Goal: Answer question/provide support: Share knowledge or assist other users

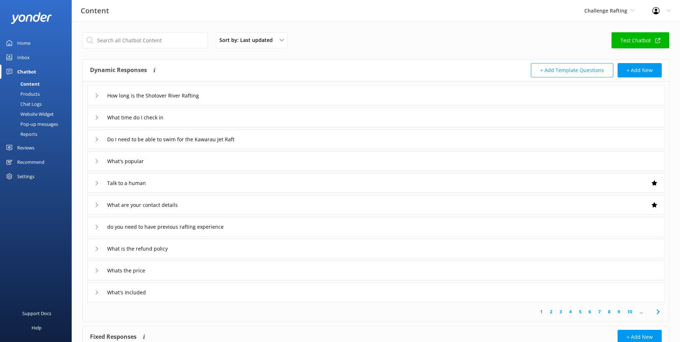
click at [29, 56] on div "Inbox" at bounding box center [23, 57] width 13 height 14
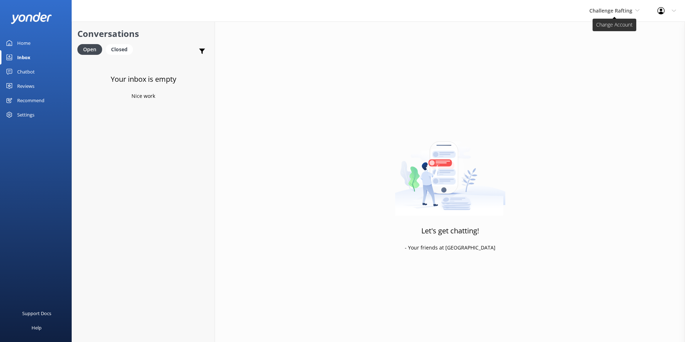
click at [620, 11] on span "Challenge Rafting" at bounding box center [610, 10] width 43 height 7
click at [613, 97] on link "Harris Mountains Heli-Ski" at bounding box center [616, 98] width 72 height 17
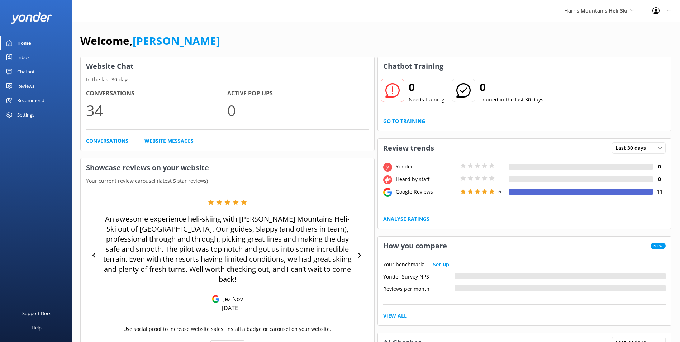
click at [27, 54] on div "Inbox" at bounding box center [23, 57] width 13 height 14
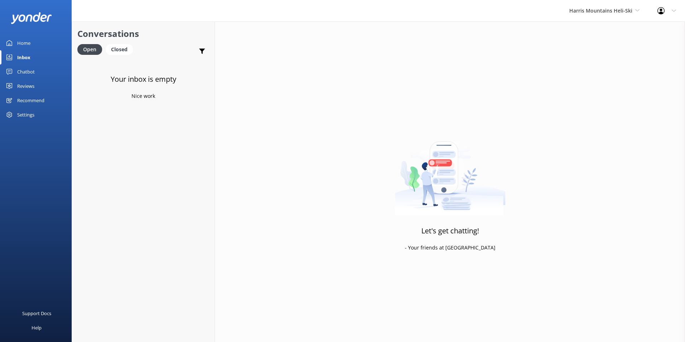
click at [27, 75] on div "Chatbot" at bounding box center [26, 71] width 18 height 14
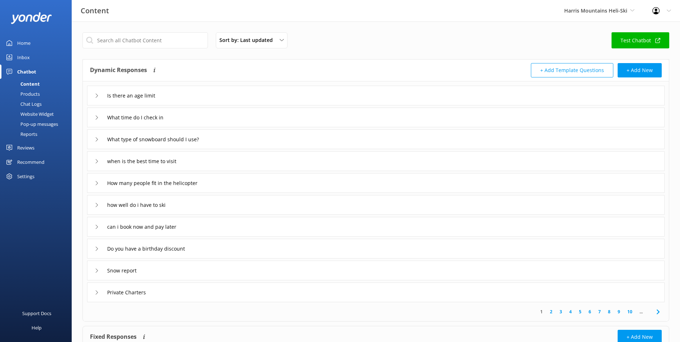
click at [27, 37] on div "Home" at bounding box center [23, 43] width 13 height 14
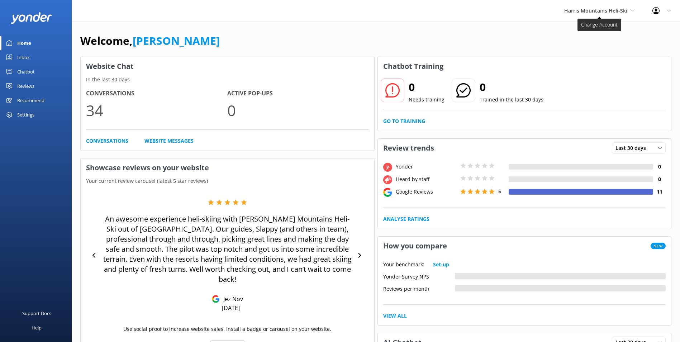
click at [597, 12] on span "Harris Mountains Heli-Ski" at bounding box center [595, 10] width 63 height 7
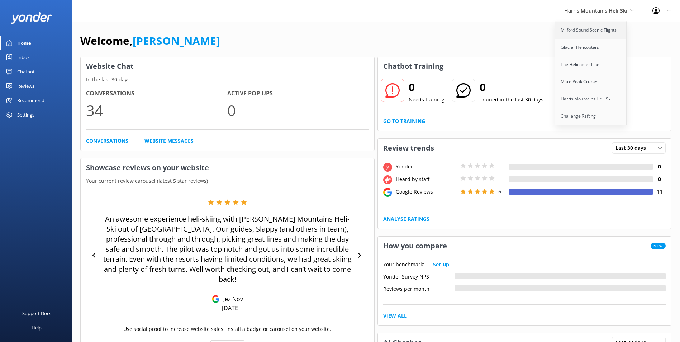
click at [598, 31] on link "Milford Sound Scenic Flights" at bounding box center [591, 29] width 72 height 17
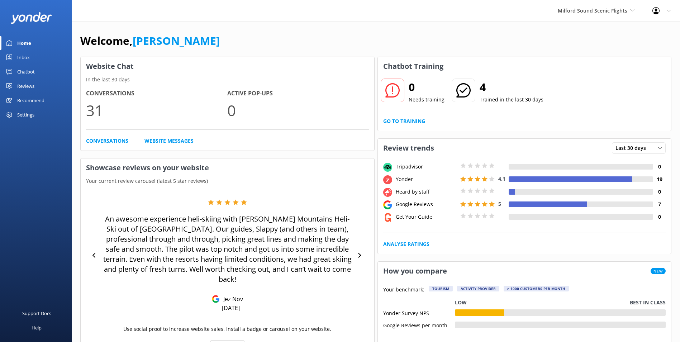
click at [22, 72] on div "Chatbot" at bounding box center [26, 71] width 18 height 14
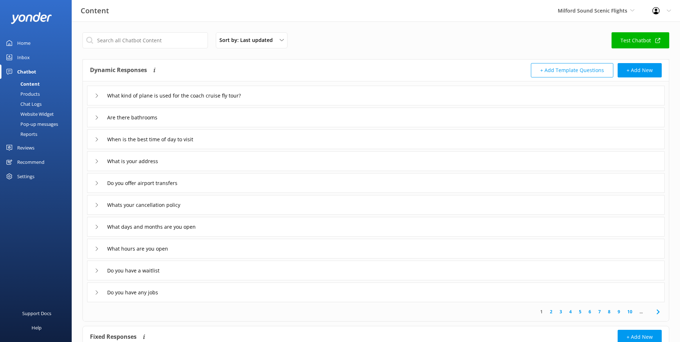
click at [572, 24] on div "Sort by: Last updated Title Last updated Test Chatbot Dynamic Responses Dynamic…" at bounding box center [376, 220] width 608 height 398
click at [571, 10] on span "Milford Sound Scenic Flights" at bounding box center [591, 10] width 69 height 7
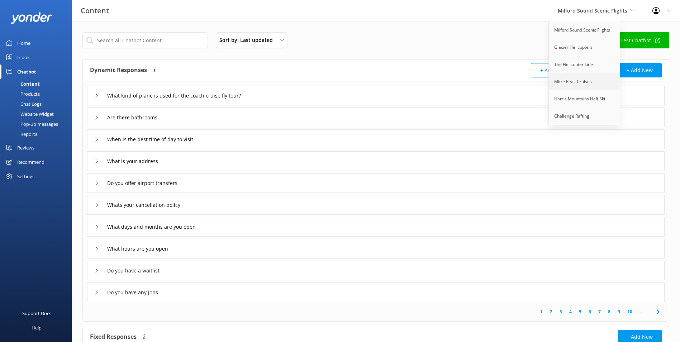
click at [570, 81] on link "Mitre Peak Cruises" at bounding box center [584, 81] width 72 height 17
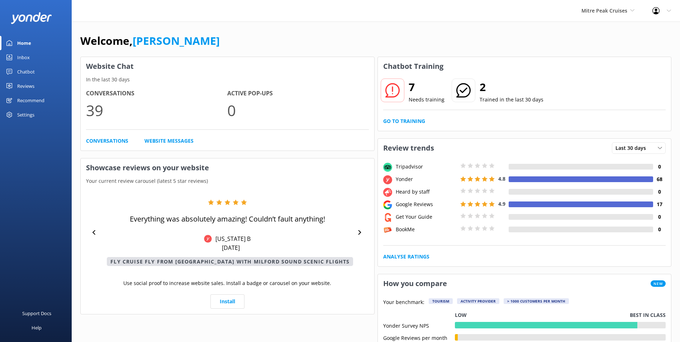
click at [461, 89] on icon at bounding box center [463, 90] width 14 height 14
click at [412, 120] on link "Go to Training" at bounding box center [404, 121] width 42 height 8
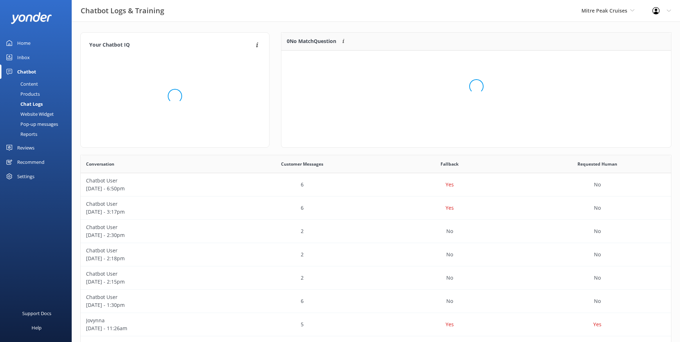
scroll to position [85, 384]
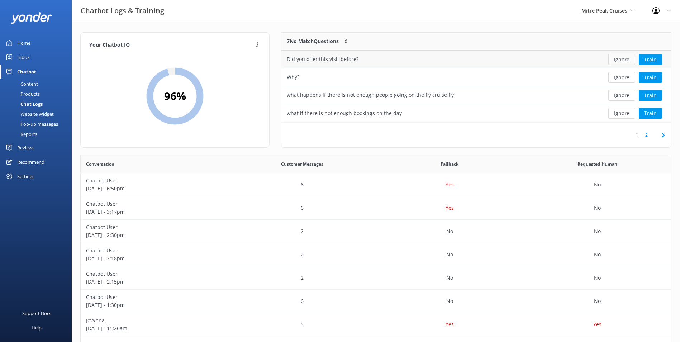
click at [632, 59] on button "Ignore" at bounding box center [621, 59] width 27 height 11
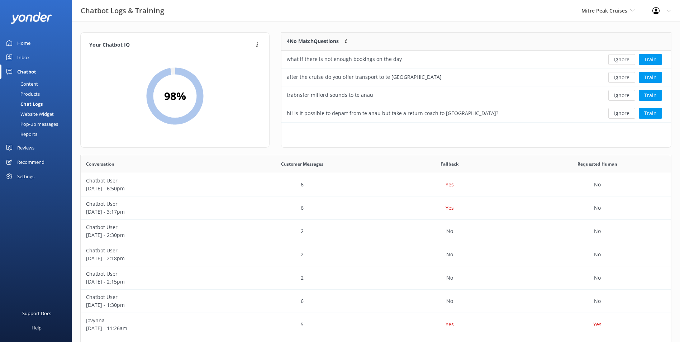
click at [632, 59] on button "Ignore" at bounding box center [621, 59] width 27 height 11
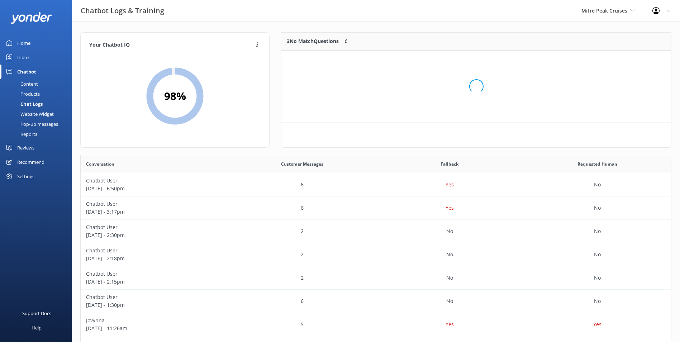
scroll to position [67, 384]
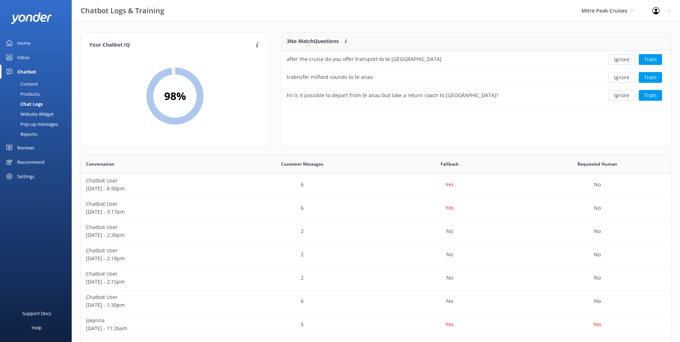
click at [632, 59] on button "Ignore" at bounding box center [621, 59] width 27 height 11
click at [632, 59] on div "Loading.. Train" at bounding box center [631, 59] width 68 height 11
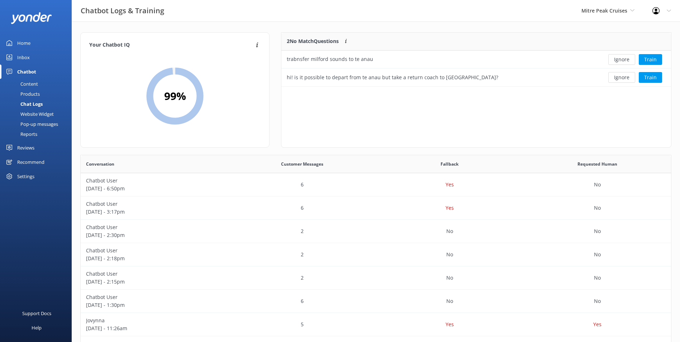
scroll to position [49, 384]
click at [632, 59] on button "Ignore" at bounding box center [621, 59] width 27 height 11
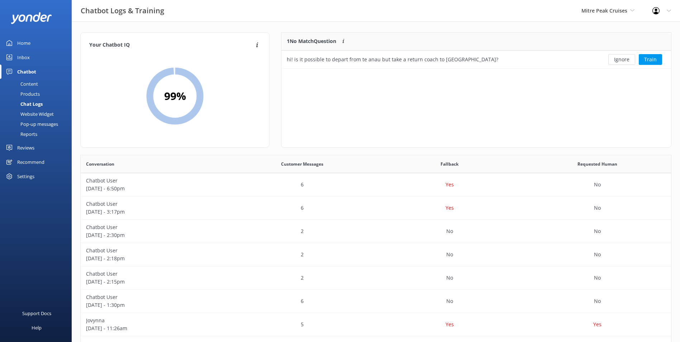
scroll to position [31, 384]
click at [632, 59] on button "Ignore" at bounding box center [621, 59] width 27 height 11
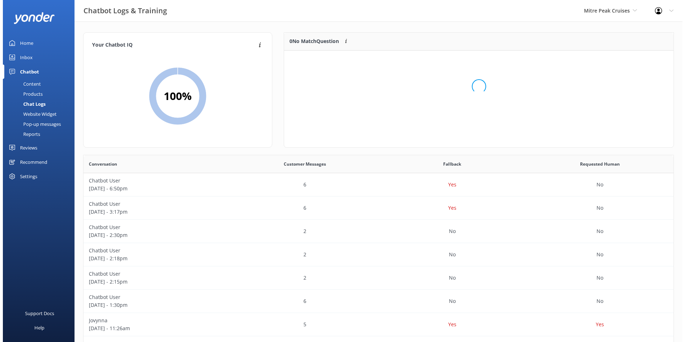
scroll to position [84, 384]
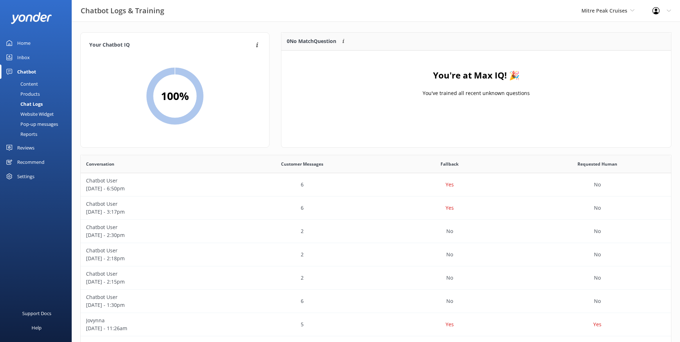
click at [26, 53] on div "Inbox" at bounding box center [23, 57] width 13 height 14
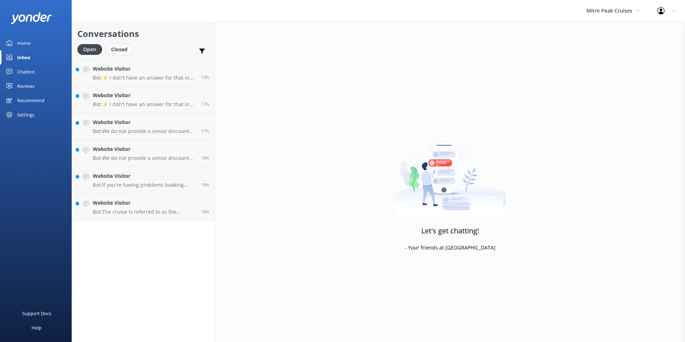
click at [117, 53] on div "Closed" at bounding box center [119, 49] width 27 height 11
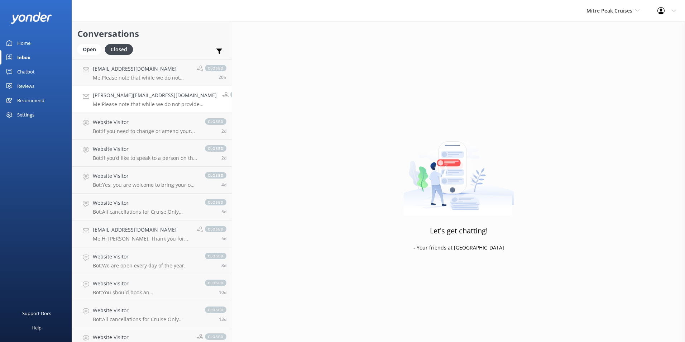
click at [146, 103] on p "Me: Please note that while we do not provide transportation services ourselves,…" at bounding box center [155, 104] width 124 height 6
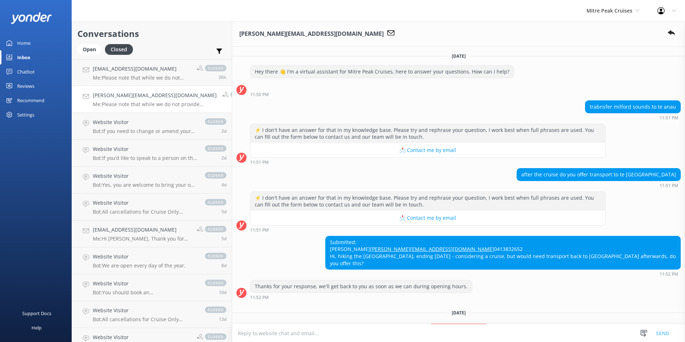
scroll to position [112, 0]
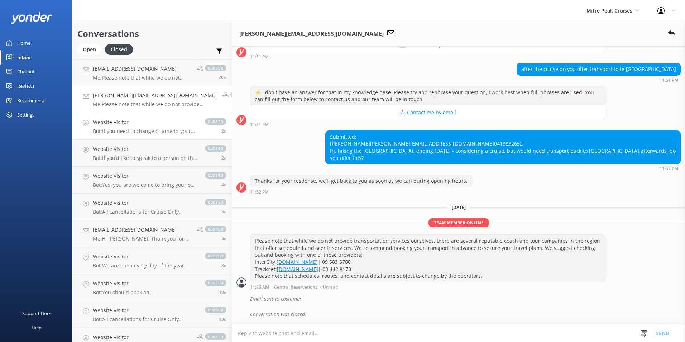
click at [137, 129] on p "Bot: If you need to change or amend your booking, please contact our team as so…" at bounding box center [145, 131] width 105 height 6
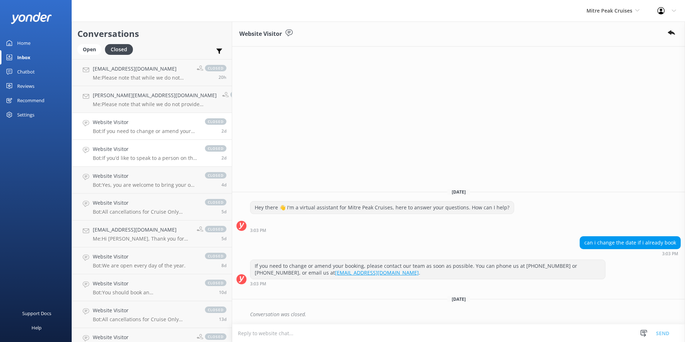
click at [120, 160] on p "Bot: If you’d like to speak to a person on the Mitre Peak Cruises team, please …" at bounding box center [145, 158] width 105 height 6
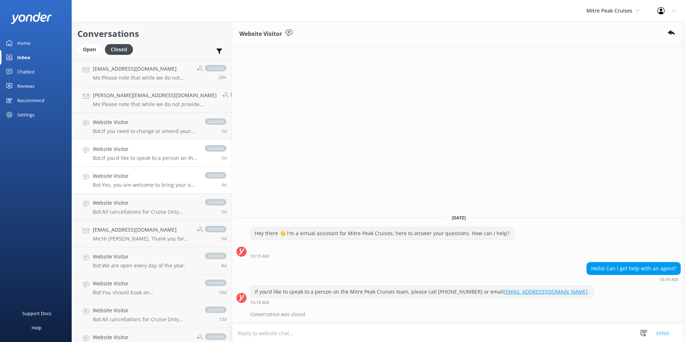
click at [139, 179] on h4 "Website Visitor" at bounding box center [145, 176] width 105 height 8
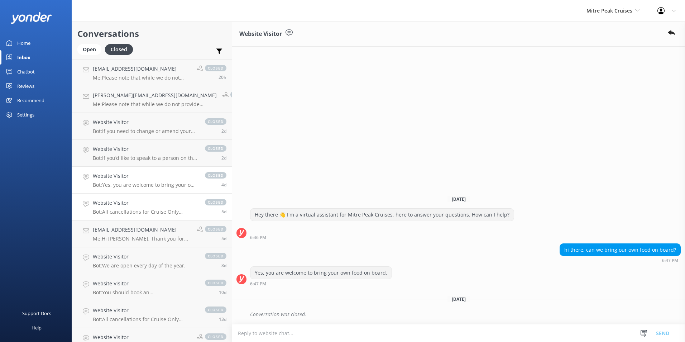
click at [136, 200] on h4 "Website Visitor" at bounding box center [145, 203] width 105 height 8
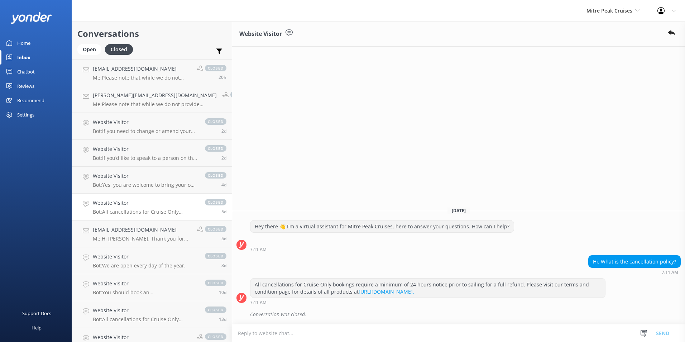
click at [145, 220] on link "Website Visitor Bot: All cancellations for Cruise Only bookings require a minim…" at bounding box center [152, 206] width 160 height 27
click at [140, 232] on h4 "[EMAIL_ADDRESS][DOMAIN_NAME]" at bounding box center [142, 230] width 99 height 8
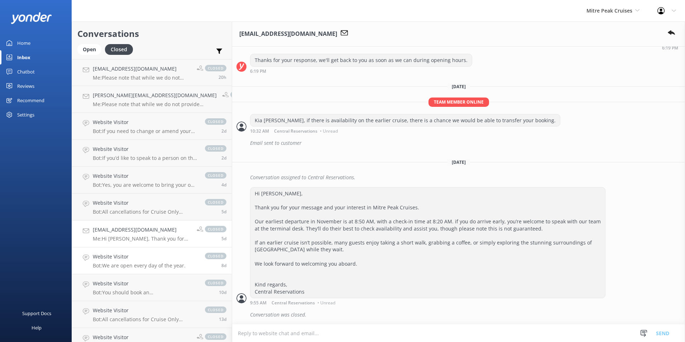
scroll to position [172, 0]
click at [28, 38] on div "Home" at bounding box center [23, 43] width 13 height 14
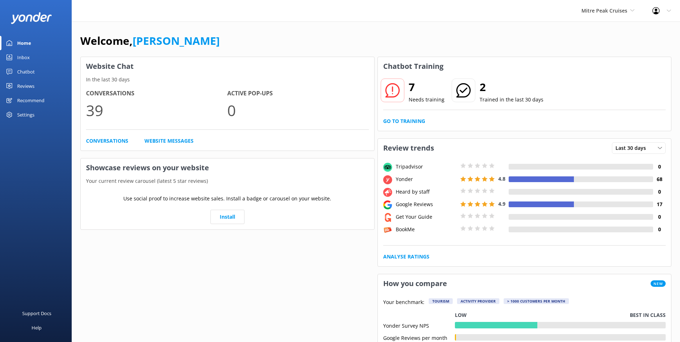
click at [32, 54] on link "Inbox" at bounding box center [36, 57] width 72 height 14
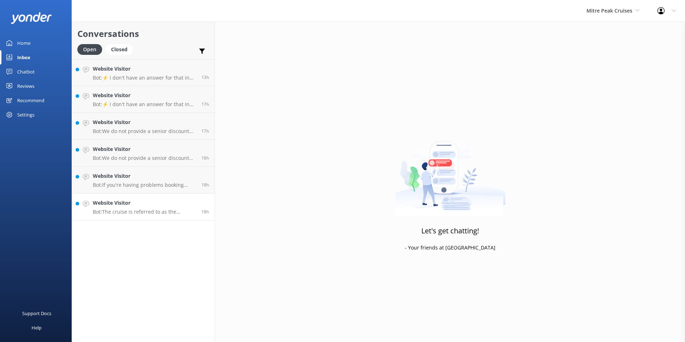
drag, startPoint x: 173, startPoint y: 218, endPoint x: 171, endPoint y: 213, distance: 5.1
click at [173, 218] on link "Website Visitor Bot: The cruise is referred to as the "Milford Sound Cruise" or…" at bounding box center [143, 206] width 143 height 27
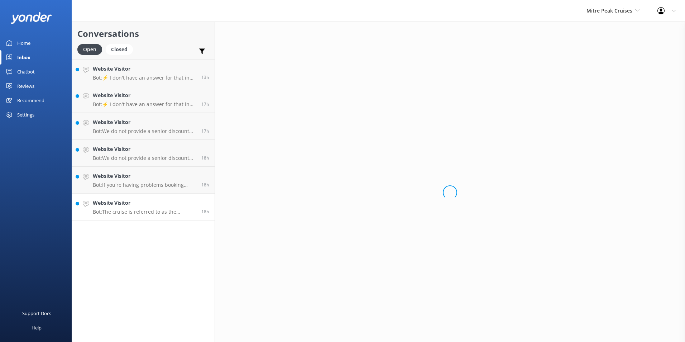
click at [170, 209] on p "Bot: The cruise is referred to as the "Milford Sound Cruise" or "Cruise Only fr…" at bounding box center [144, 211] width 103 height 6
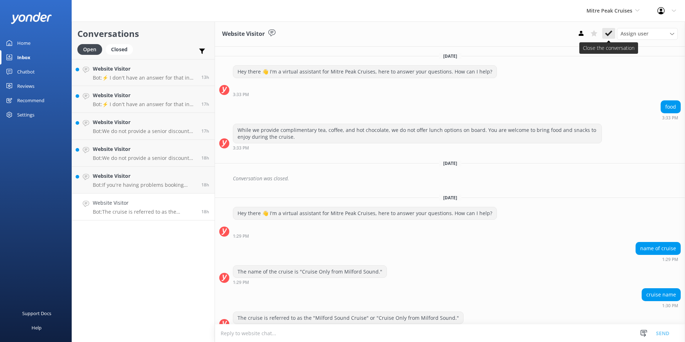
click at [609, 34] on use at bounding box center [608, 33] width 7 height 6
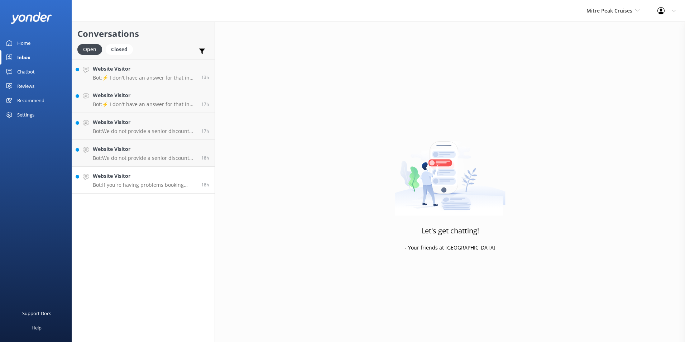
click at [161, 182] on p "Bot: If you're having problems booking online, please contact our team by phone…" at bounding box center [144, 185] width 103 height 6
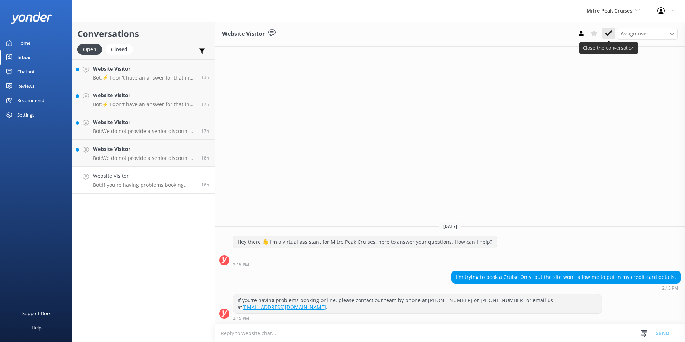
click at [609, 33] on use at bounding box center [608, 33] width 7 height 6
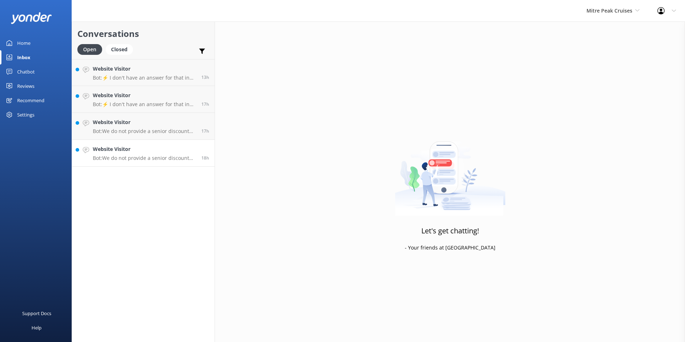
click at [181, 154] on div "Website Visitor Bot: We do not provide a senior discount option for any of our …" at bounding box center [144, 153] width 103 height 16
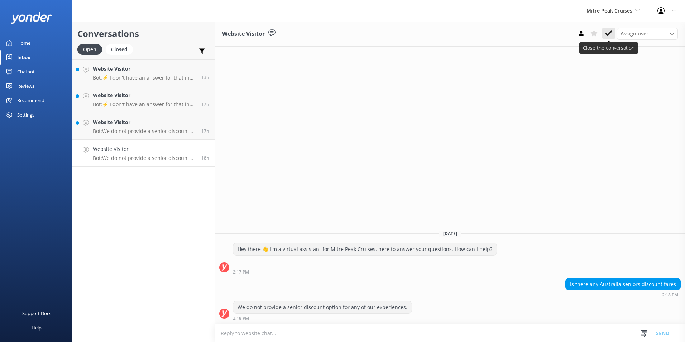
click at [606, 34] on use at bounding box center [608, 33] width 7 height 6
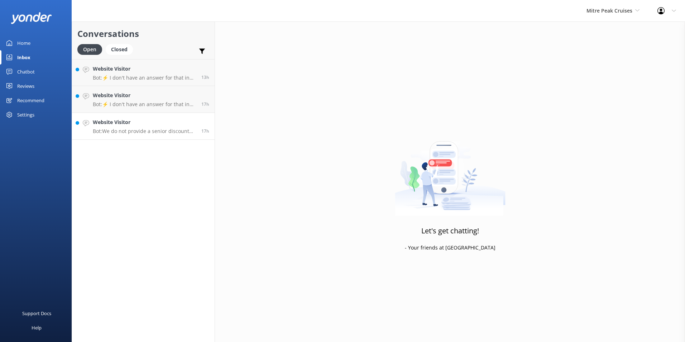
click at [165, 114] on link "Website Visitor Bot: We do not provide a senior discount option for any of our …" at bounding box center [143, 126] width 143 height 27
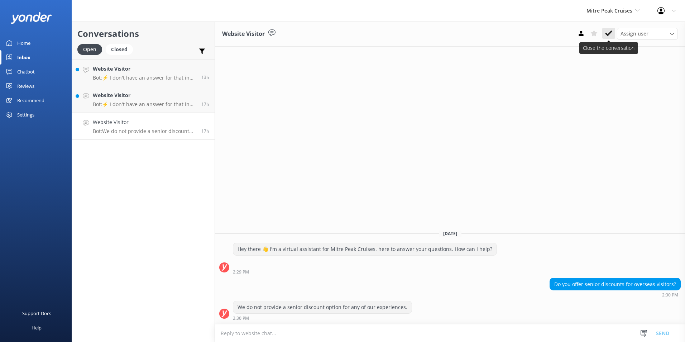
click at [607, 33] on icon at bounding box center [608, 33] width 7 height 7
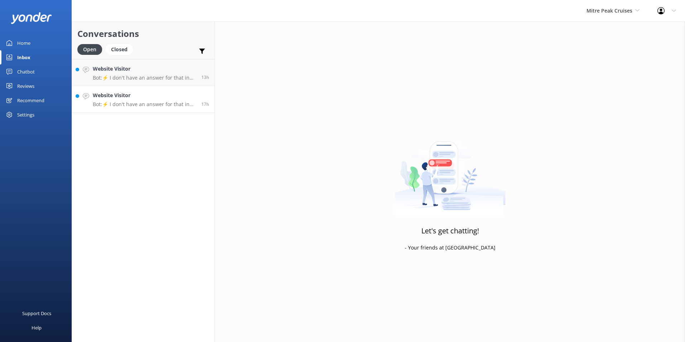
click at [150, 99] on h4 "Website Visitor" at bounding box center [144, 95] width 103 height 8
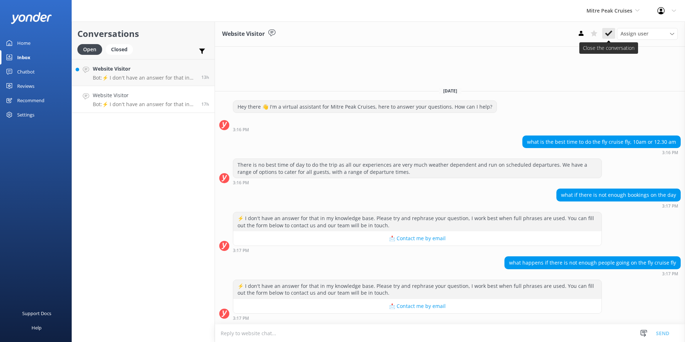
click at [610, 30] on icon at bounding box center [608, 33] width 7 height 7
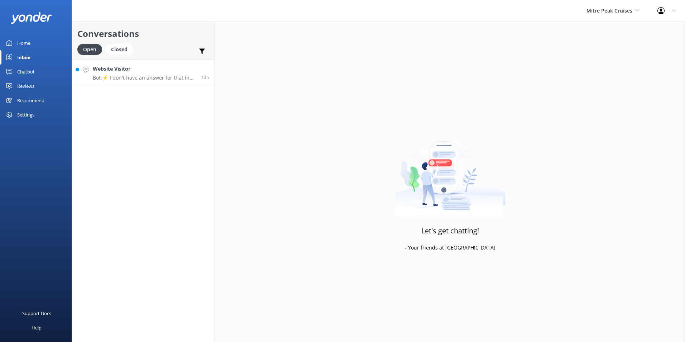
click at [160, 72] on h4 "Website Visitor" at bounding box center [144, 69] width 103 height 8
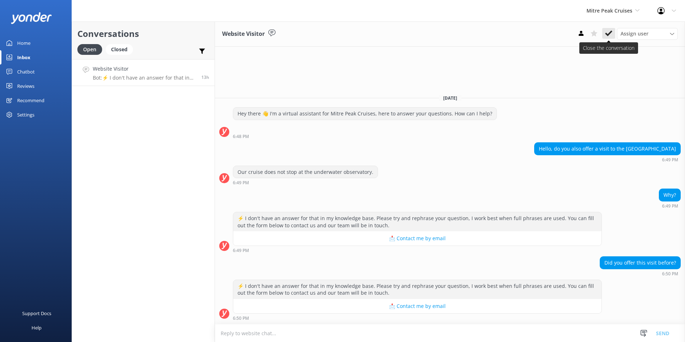
click at [606, 29] on button at bounding box center [608, 33] width 13 height 11
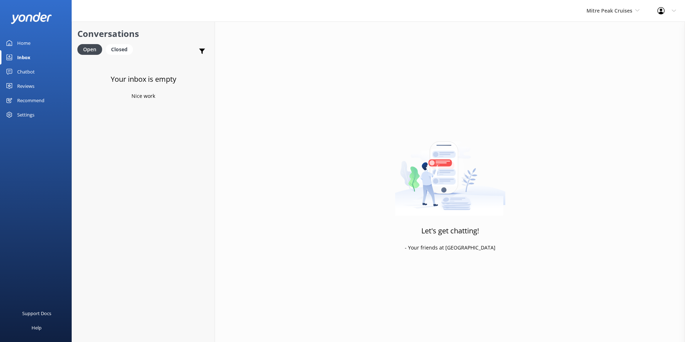
click at [623, 17] on div "Mitre Peak Cruises Milford Sound Scenic Flights Glacier Helicopters The Helicop…" at bounding box center [612, 10] width 71 height 21
click at [621, 47] on link "Glacier Helicopters" at bounding box center [613, 47] width 72 height 17
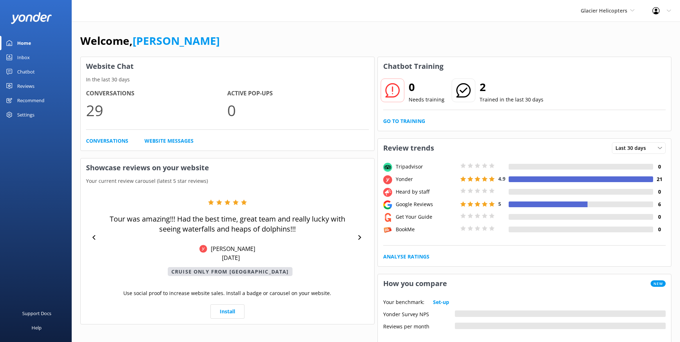
click at [35, 54] on link "Inbox" at bounding box center [36, 57] width 72 height 14
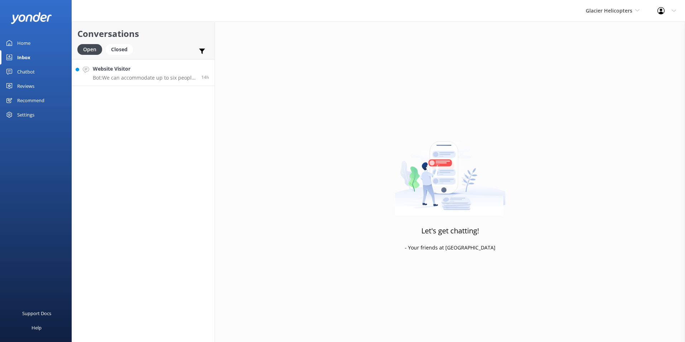
click at [198, 71] on div "14h" at bounding box center [202, 72] width 13 height 15
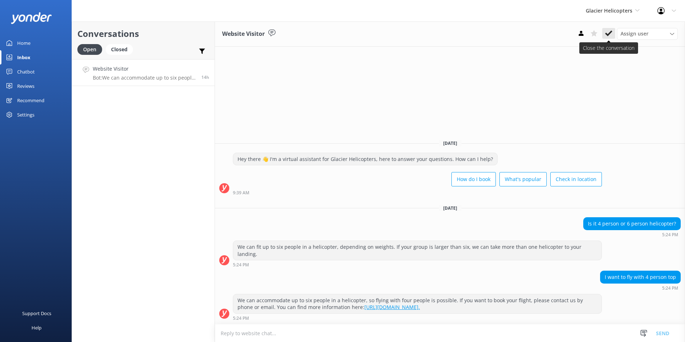
click at [613, 33] on button at bounding box center [608, 33] width 13 height 11
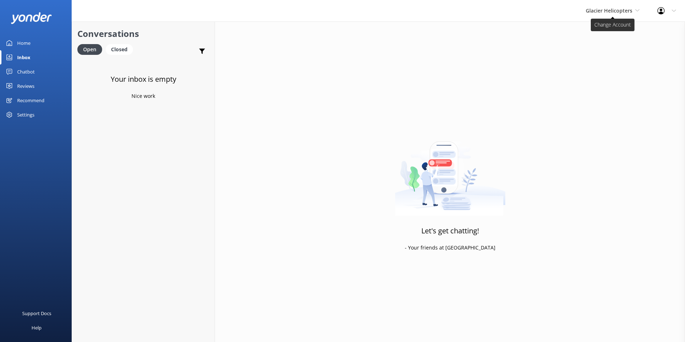
click at [633, 12] on span "Glacier Helicopters" at bounding box center [613, 11] width 54 height 8
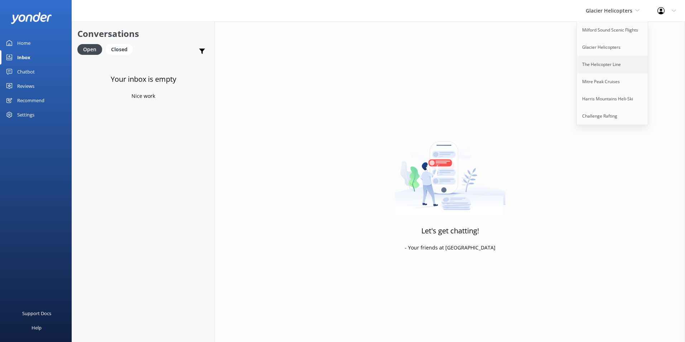
click at [629, 63] on link "The Helicopter Line" at bounding box center [613, 64] width 72 height 17
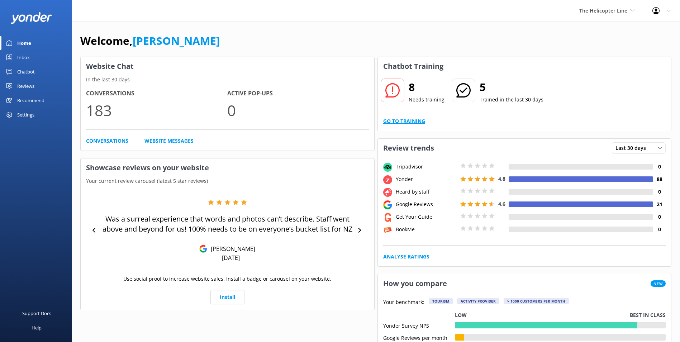
click at [407, 124] on link "Go to Training" at bounding box center [404, 121] width 42 height 8
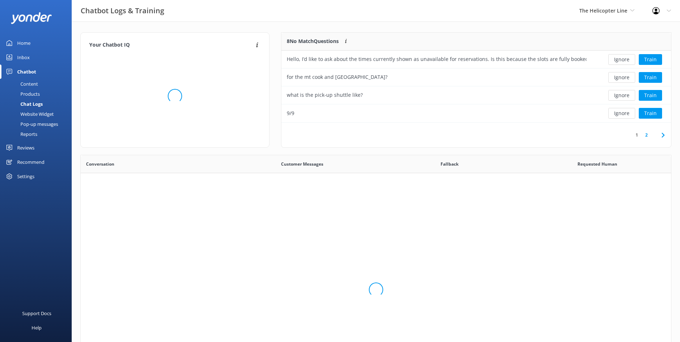
scroll to position [85, 384]
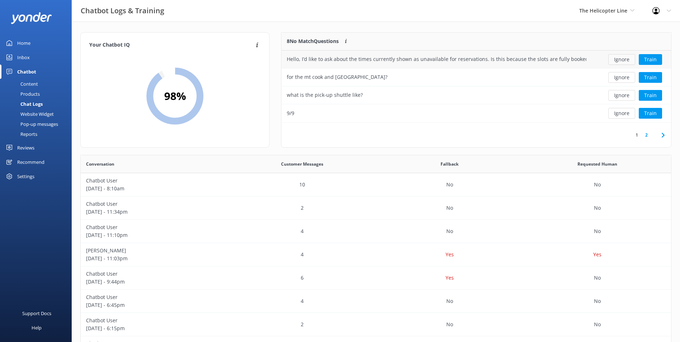
click at [621, 58] on button "Ignore" at bounding box center [621, 59] width 27 height 11
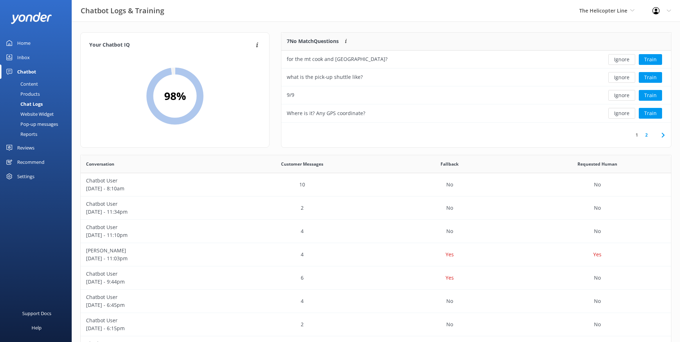
click at [621, 58] on button "Ignore" at bounding box center [621, 59] width 27 height 11
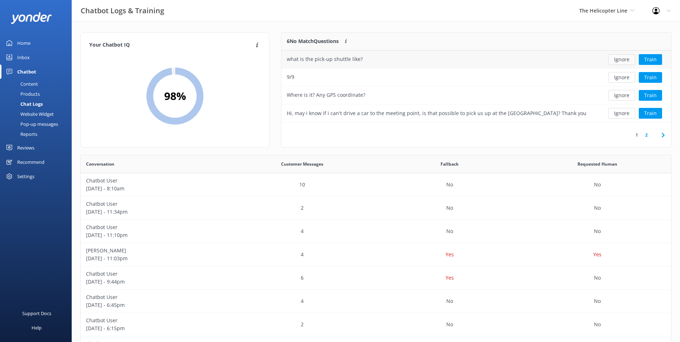
click at [622, 59] on button "Ignore" at bounding box center [621, 59] width 27 height 11
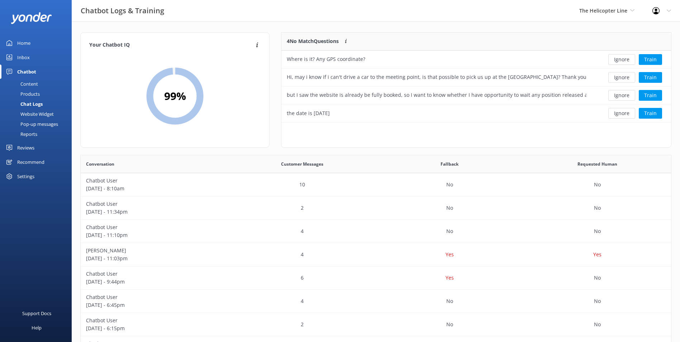
click at [622, 59] on button "Ignore" at bounding box center [621, 59] width 27 height 11
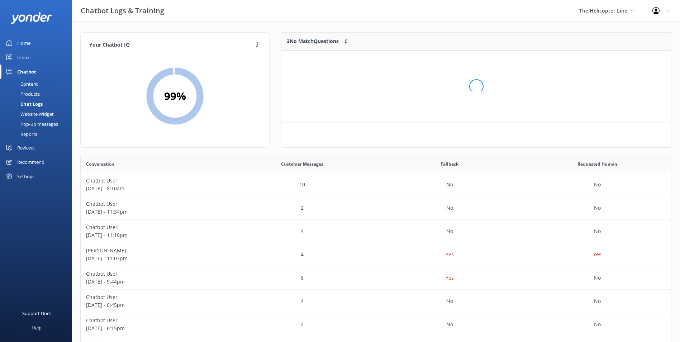
scroll to position [67, 384]
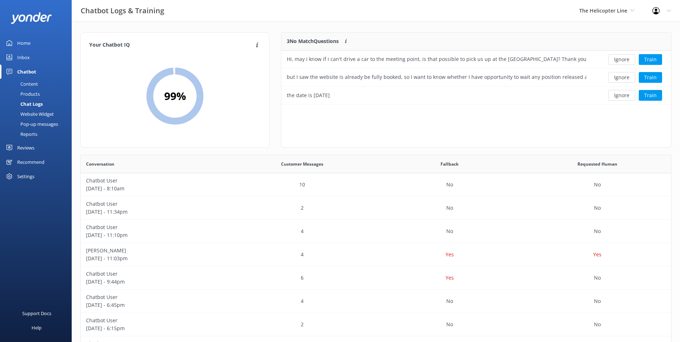
click at [622, 59] on button "Ignore" at bounding box center [621, 59] width 27 height 11
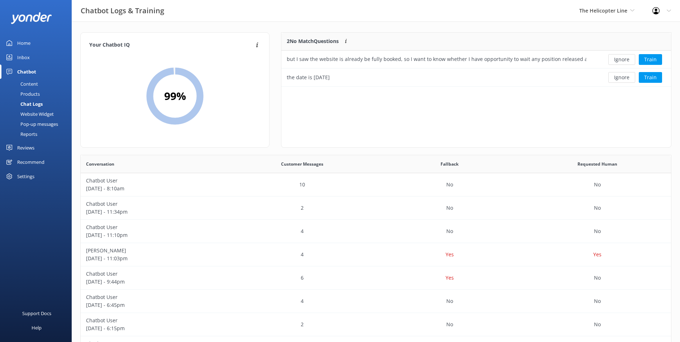
scroll to position [49, 384]
click at [622, 59] on button "Ignore" at bounding box center [621, 59] width 27 height 11
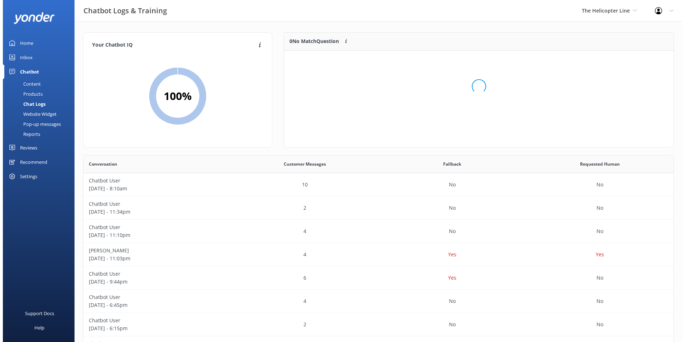
scroll to position [84, 384]
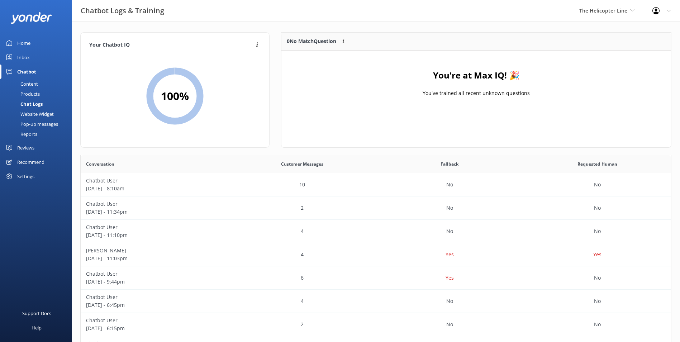
click at [37, 53] on link "Inbox" at bounding box center [36, 57] width 72 height 14
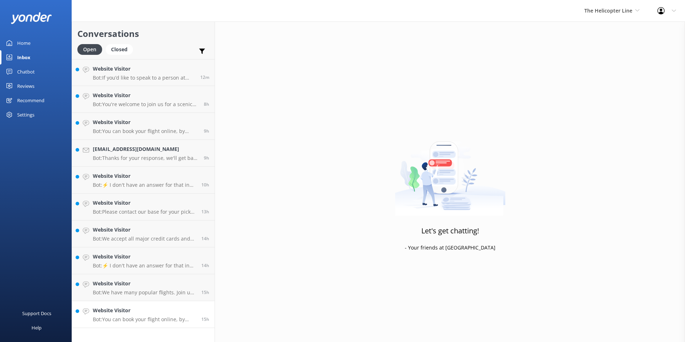
click at [169, 315] on div "Website Visitor Bot: You can book your flight online, by phone, or via email. V…" at bounding box center [144, 314] width 103 height 16
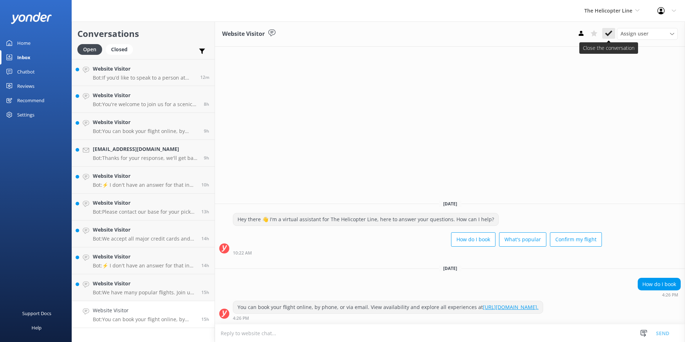
click at [609, 33] on use at bounding box center [608, 33] width 7 height 6
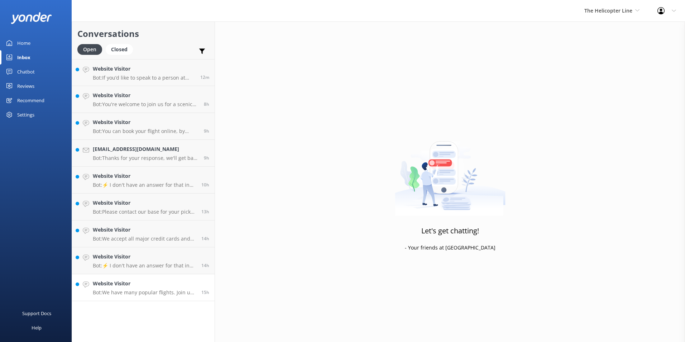
click at [170, 284] on h4 "Website Visitor" at bounding box center [144, 283] width 103 height 8
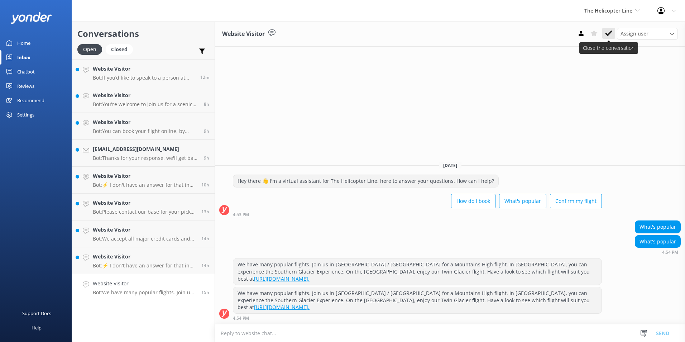
click at [611, 32] on use at bounding box center [608, 33] width 7 height 6
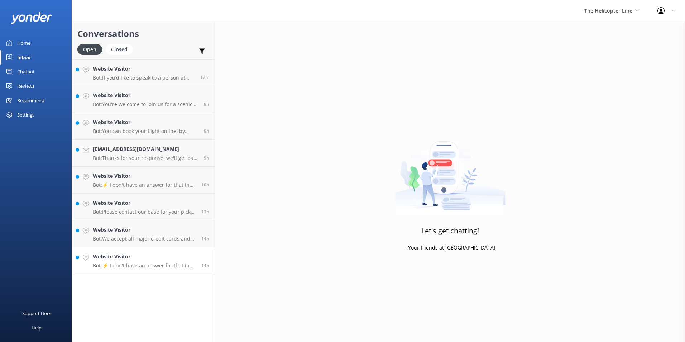
click at [157, 264] on p "Bot: ⚡ I don't have an answer for that in my knowledge base. Please try and rep…" at bounding box center [144, 265] width 103 height 6
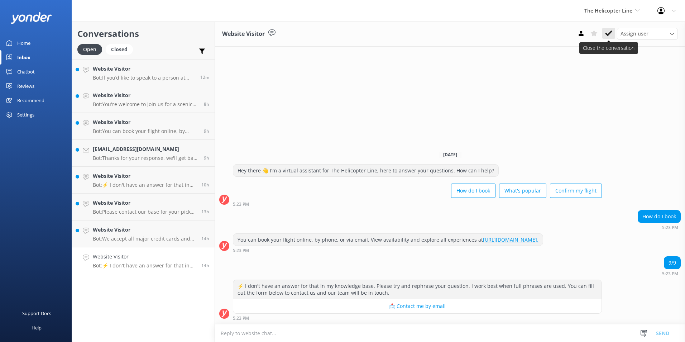
click at [609, 34] on use at bounding box center [608, 33] width 7 height 6
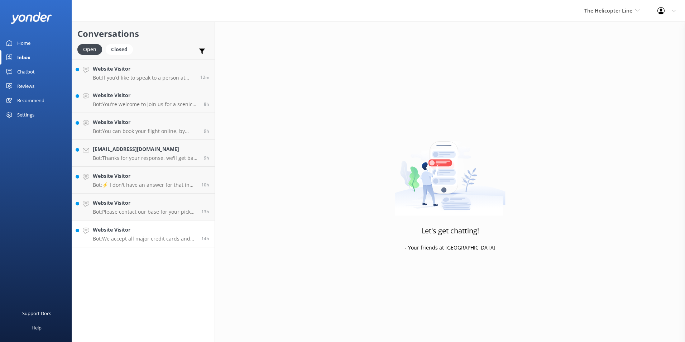
click at [156, 235] on p "Bot: We accept all major credit cards and cash. However, we do not accept Diner…" at bounding box center [144, 238] width 103 height 6
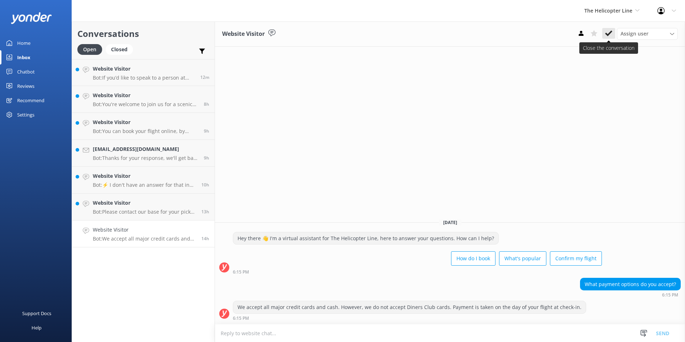
click at [611, 33] on icon at bounding box center [608, 33] width 7 height 7
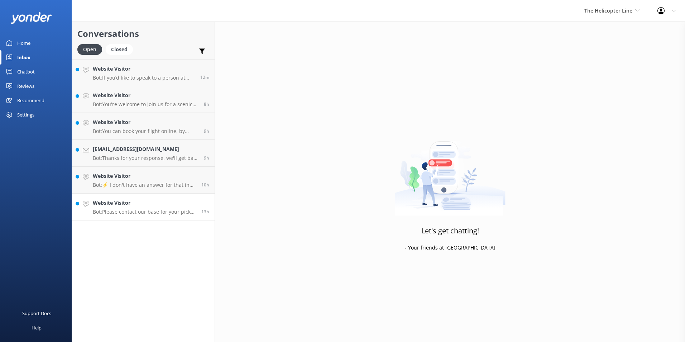
click at [187, 210] on p "Bot: Please contact our base for your pick-up time." at bounding box center [144, 211] width 103 height 6
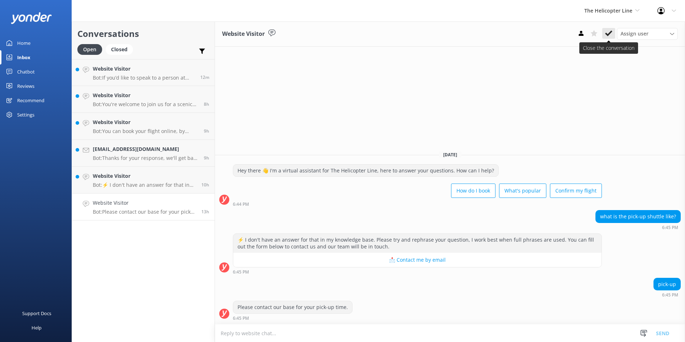
click at [610, 33] on use at bounding box center [608, 33] width 7 height 6
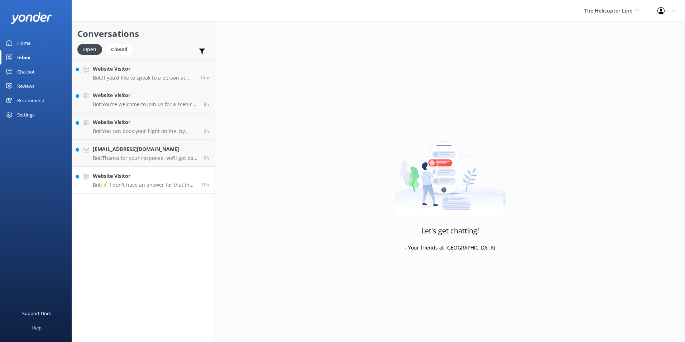
click at [135, 191] on link "Website Visitor Bot: ⚡ I don't have an answer for that in my knowledge base. Pl…" at bounding box center [143, 180] width 143 height 27
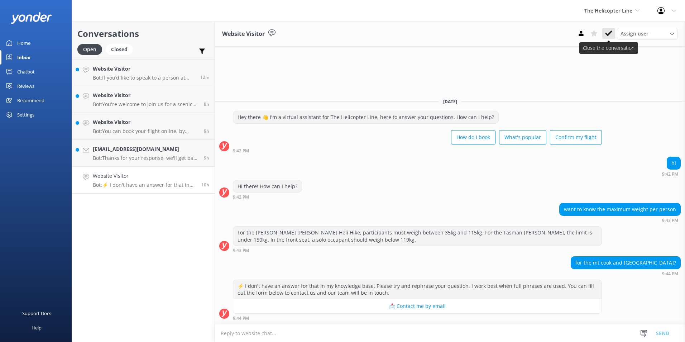
click at [608, 32] on icon at bounding box center [608, 33] width 7 height 7
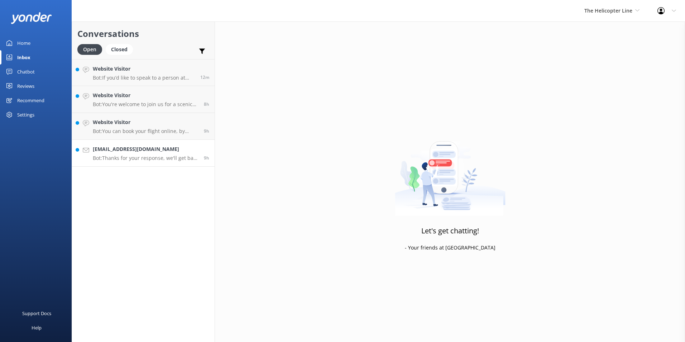
click at [171, 158] on p "Bot: Thanks for your response, we'll get back to you as soon as we can during o…" at bounding box center [146, 158] width 106 height 6
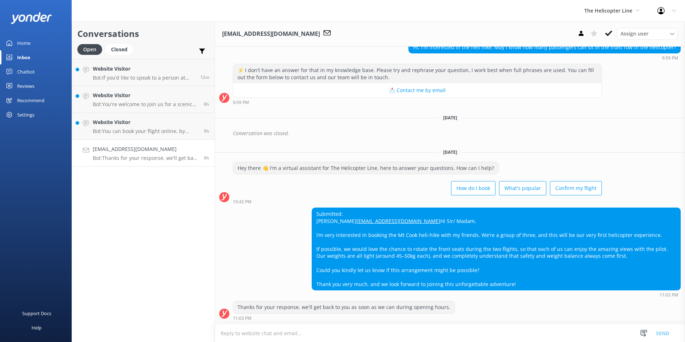
scroll to position [85, 0]
click at [128, 124] on h4 "Website Visitor" at bounding box center [146, 122] width 106 height 8
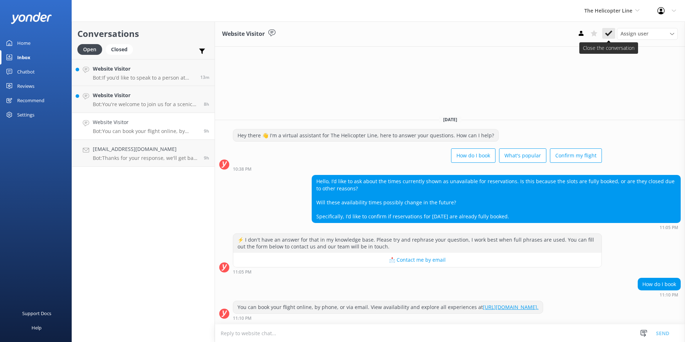
click at [604, 35] on button at bounding box center [608, 33] width 13 height 11
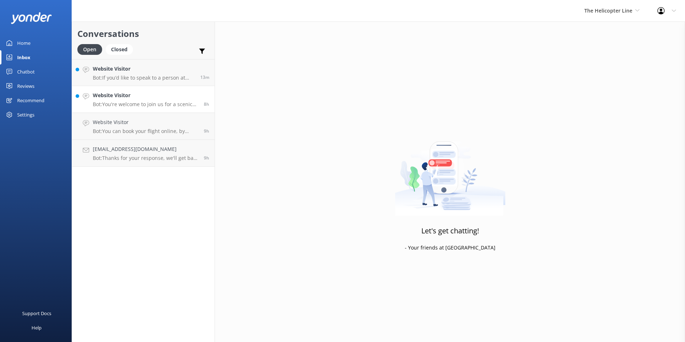
click at [135, 95] on h4 "Website Visitor" at bounding box center [146, 95] width 106 height 8
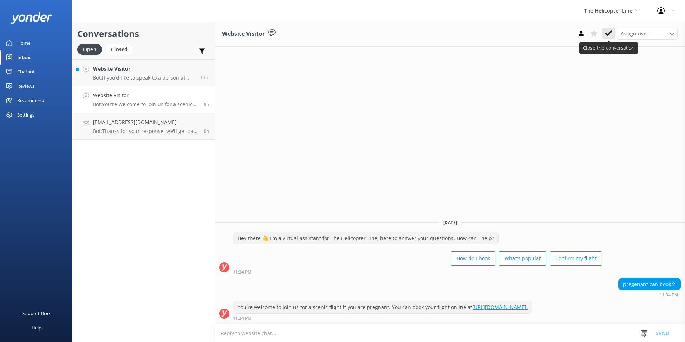
click at [609, 30] on icon at bounding box center [608, 33] width 7 height 7
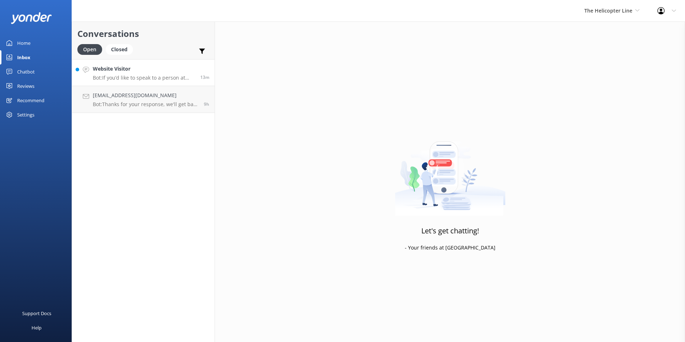
click at [176, 68] on h4 "Website Visitor" at bounding box center [144, 69] width 102 height 8
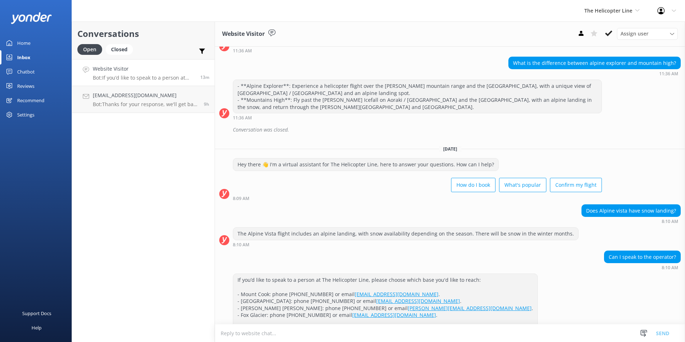
scroll to position [252, 0]
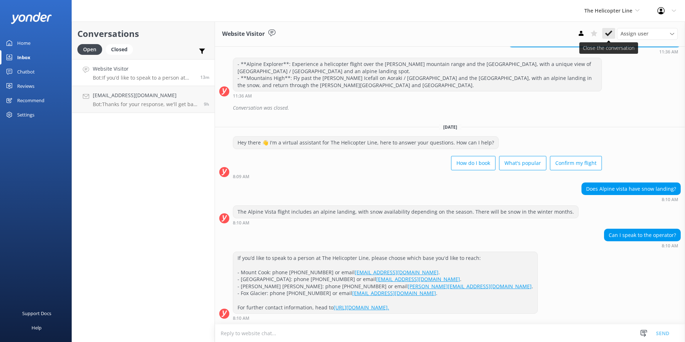
click at [614, 32] on button at bounding box center [608, 33] width 13 height 11
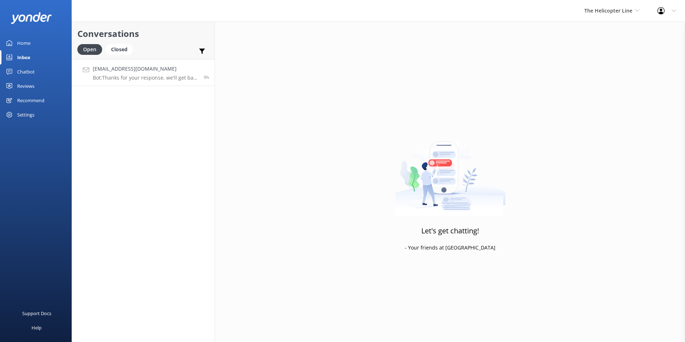
click at [122, 67] on h4 "[EMAIL_ADDRESS][DOMAIN_NAME]" at bounding box center [146, 69] width 106 height 8
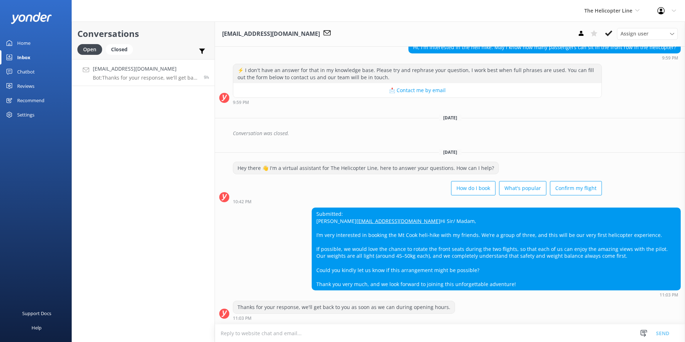
scroll to position [85, 0]
click at [633, 36] on span "Assign user" at bounding box center [634, 34] width 28 height 8
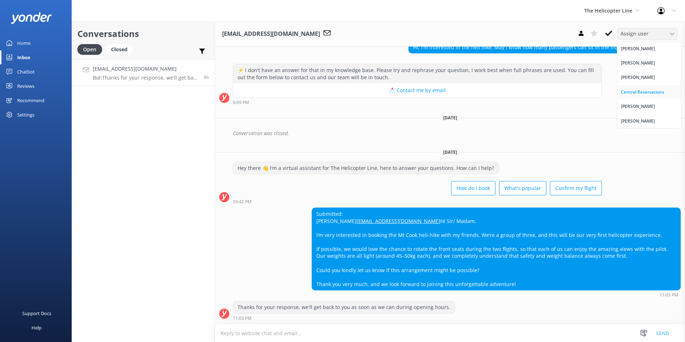
click at [640, 96] on link "Central Reservations" at bounding box center [649, 92] width 64 height 14
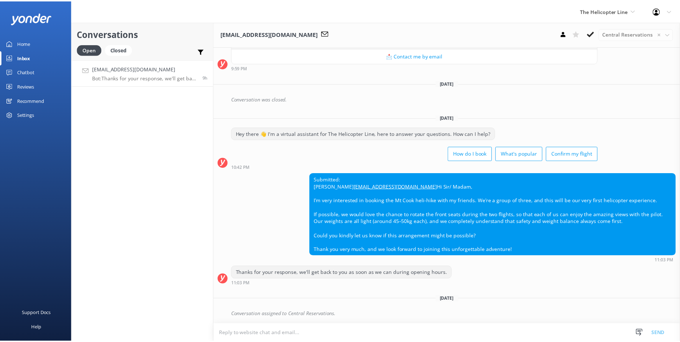
scroll to position [119, 0]
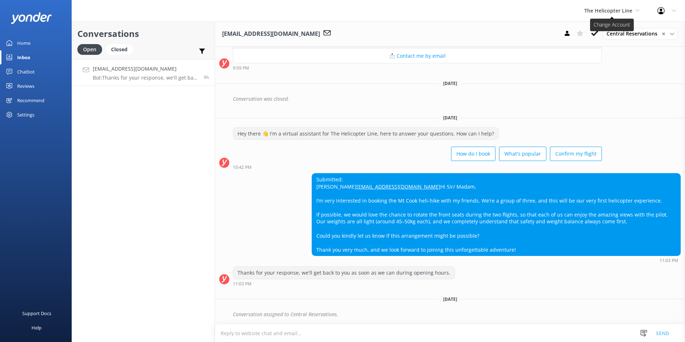
click at [625, 12] on span "The Helicopter Line" at bounding box center [608, 10] width 48 height 7
click at [610, 82] on link "Mitre Peak Cruises" at bounding box center [611, 81] width 72 height 17
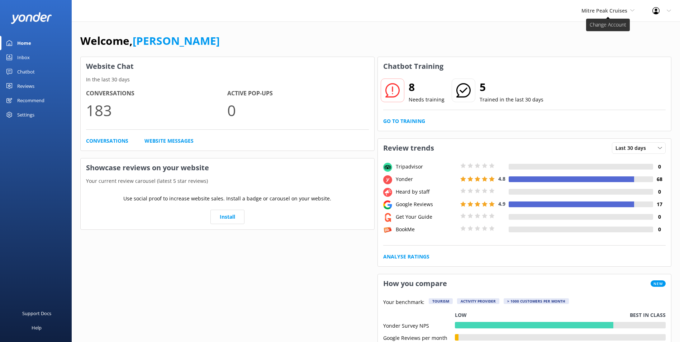
click at [619, 6] on div "Mitre Peak Cruises Milford Sound Scenic Flights Glacier Helicopters The Helicop…" at bounding box center [607, 10] width 71 height 21
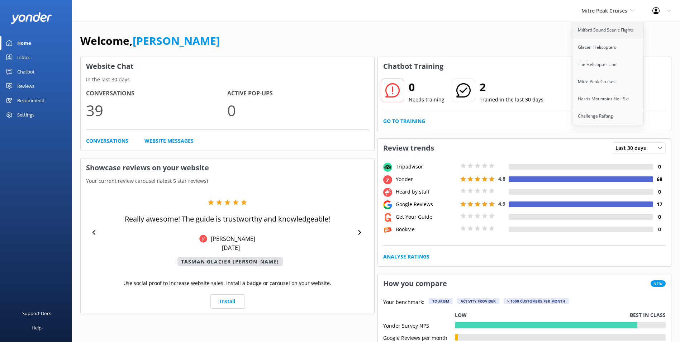
click at [611, 27] on link "Milford Sound Scenic Flights" at bounding box center [608, 29] width 72 height 17
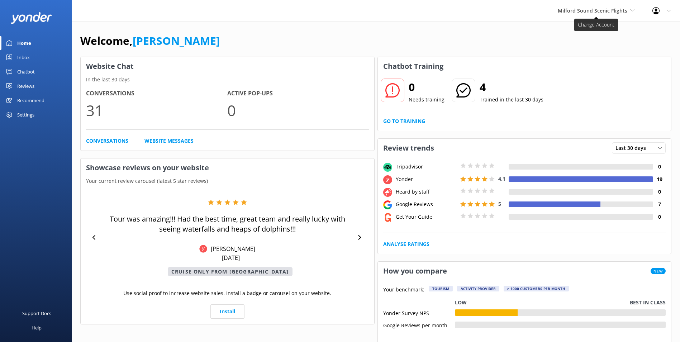
click at [604, 14] on span "Milford Sound Scenic Flights" at bounding box center [595, 11] width 77 height 8
